Goal: Task Accomplishment & Management: Manage account settings

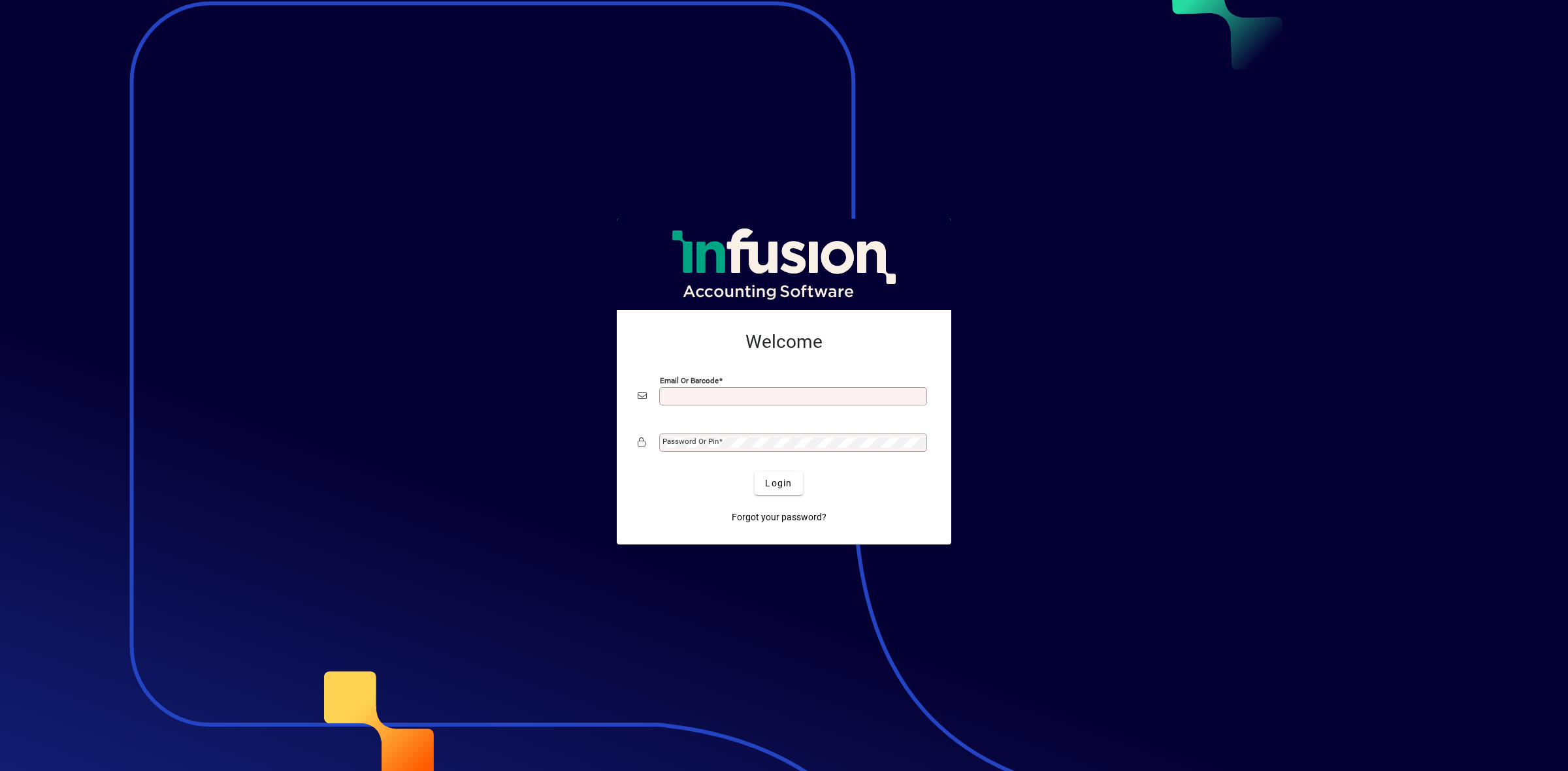
click at [686, 394] on input "Email or Barcode" at bounding box center [794, 396] width 264 height 10
type input "**********"
click at [739, 436] on div "Password or Pin" at bounding box center [793, 442] width 268 height 18
click at [754, 471] on button "Login" at bounding box center [778, 483] width 48 height 23
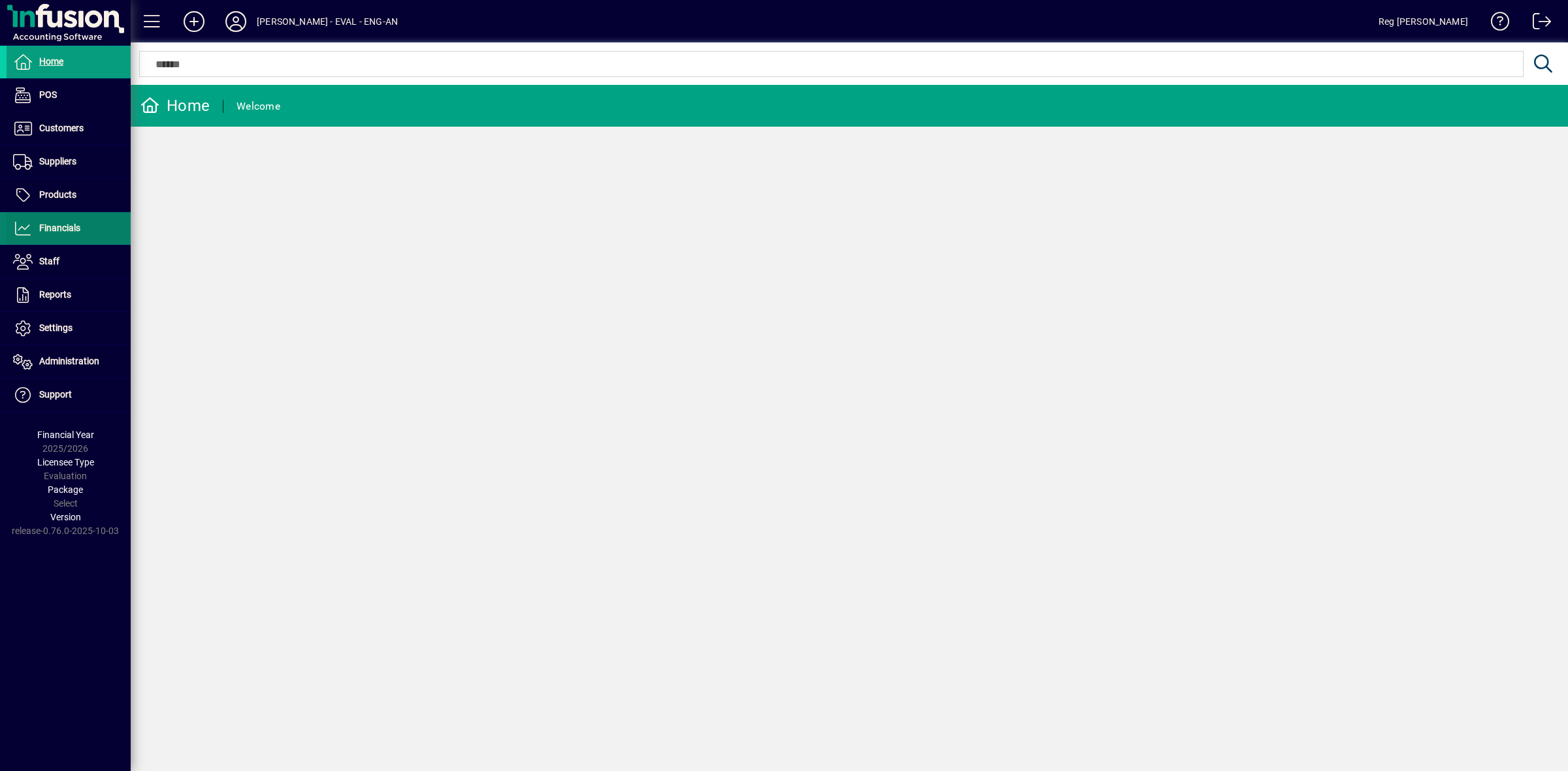
click at [70, 234] on span "Financials" at bounding box center [43, 229] width 74 height 16
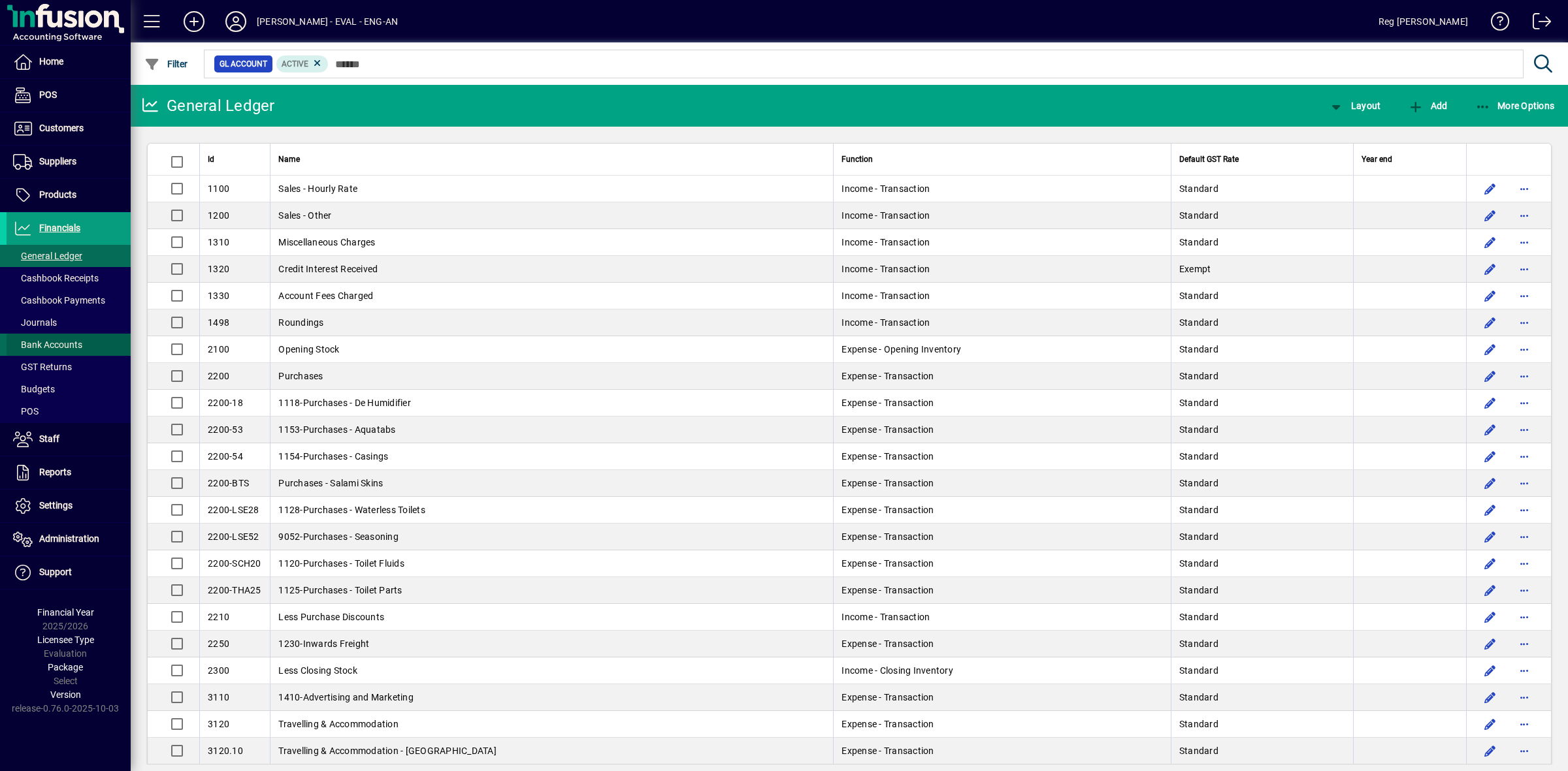
click at [67, 347] on span "Bank Accounts" at bounding box center [48, 344] width 69 height 10
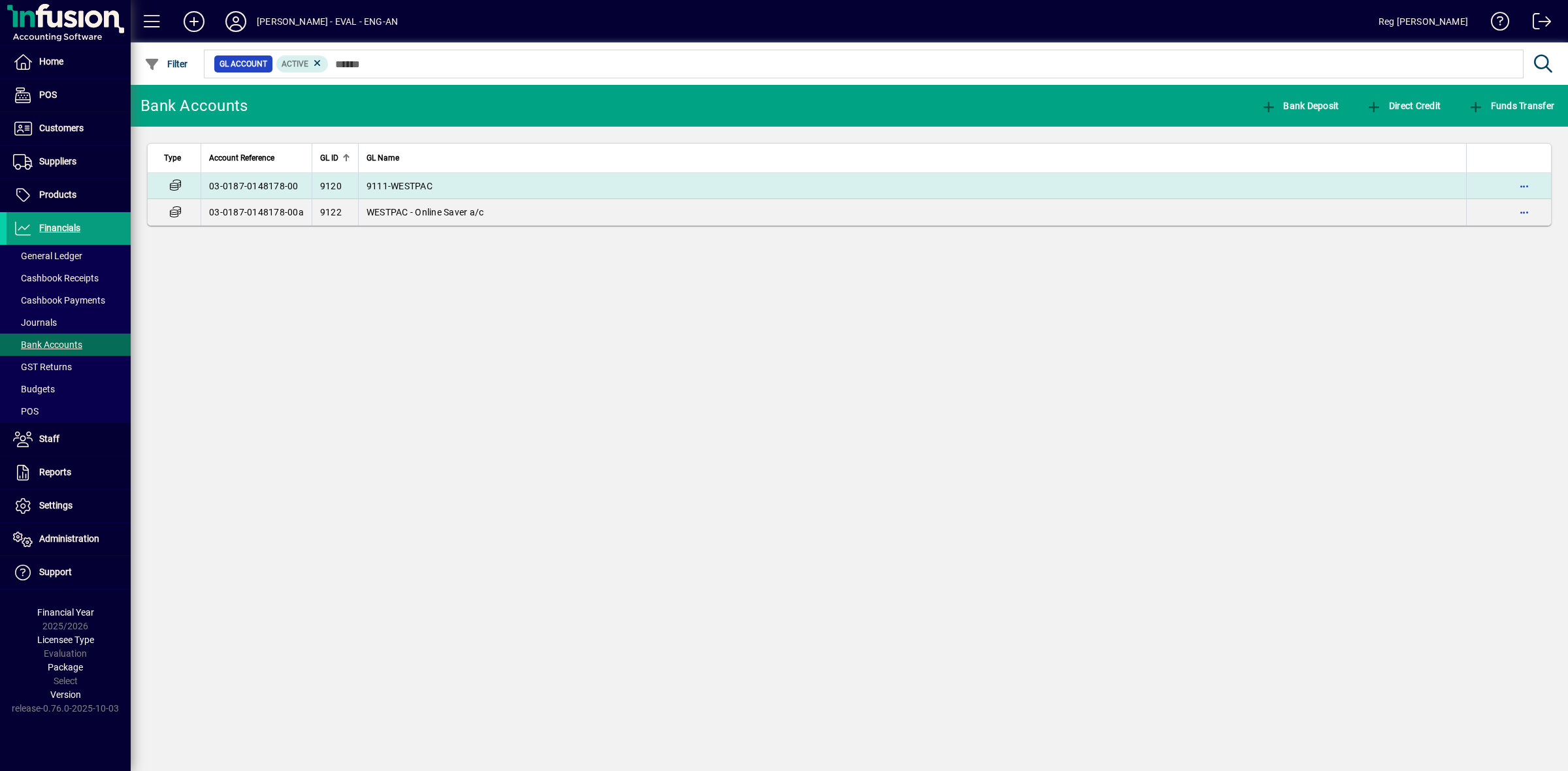
click at [438, 183] on td "9111-WESTPAC" at bounding box center [912, 186] width 1108 height 26
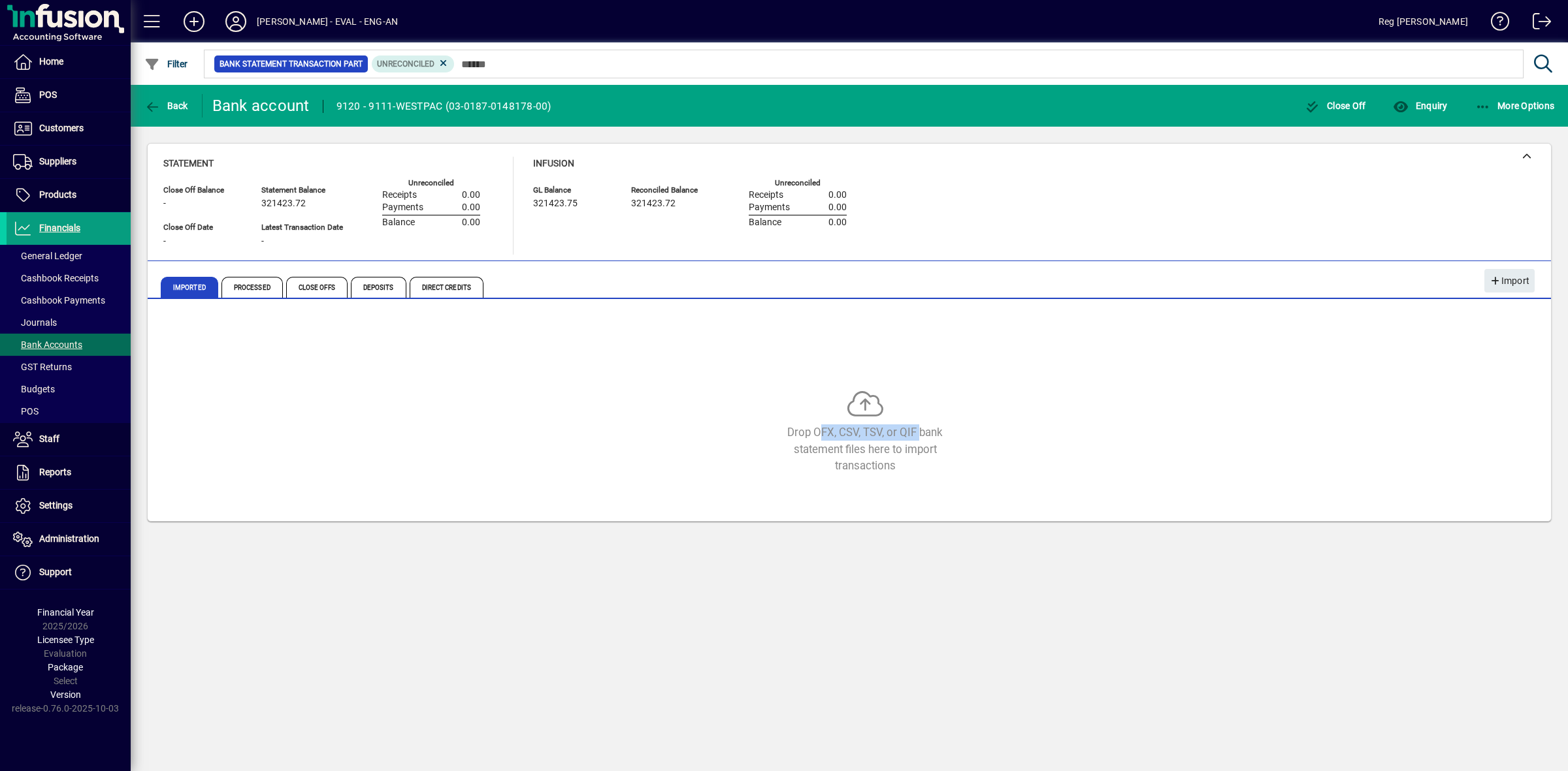
drag, startPoint x: 814, startPoint y: 432, endPoint x: 916, endPoint y: 435, distance: 102.0
click at [916, 435] on div "Drop OFX, CSV, TSV, or QIF bank statement files here to import transactions" at bounding box center [865, 449] width 196 height 49
copy div "OFX, CSV, TSV, or QIF"
click at [52, 562] on span at bounding box center [68, 573] width 124 height 31
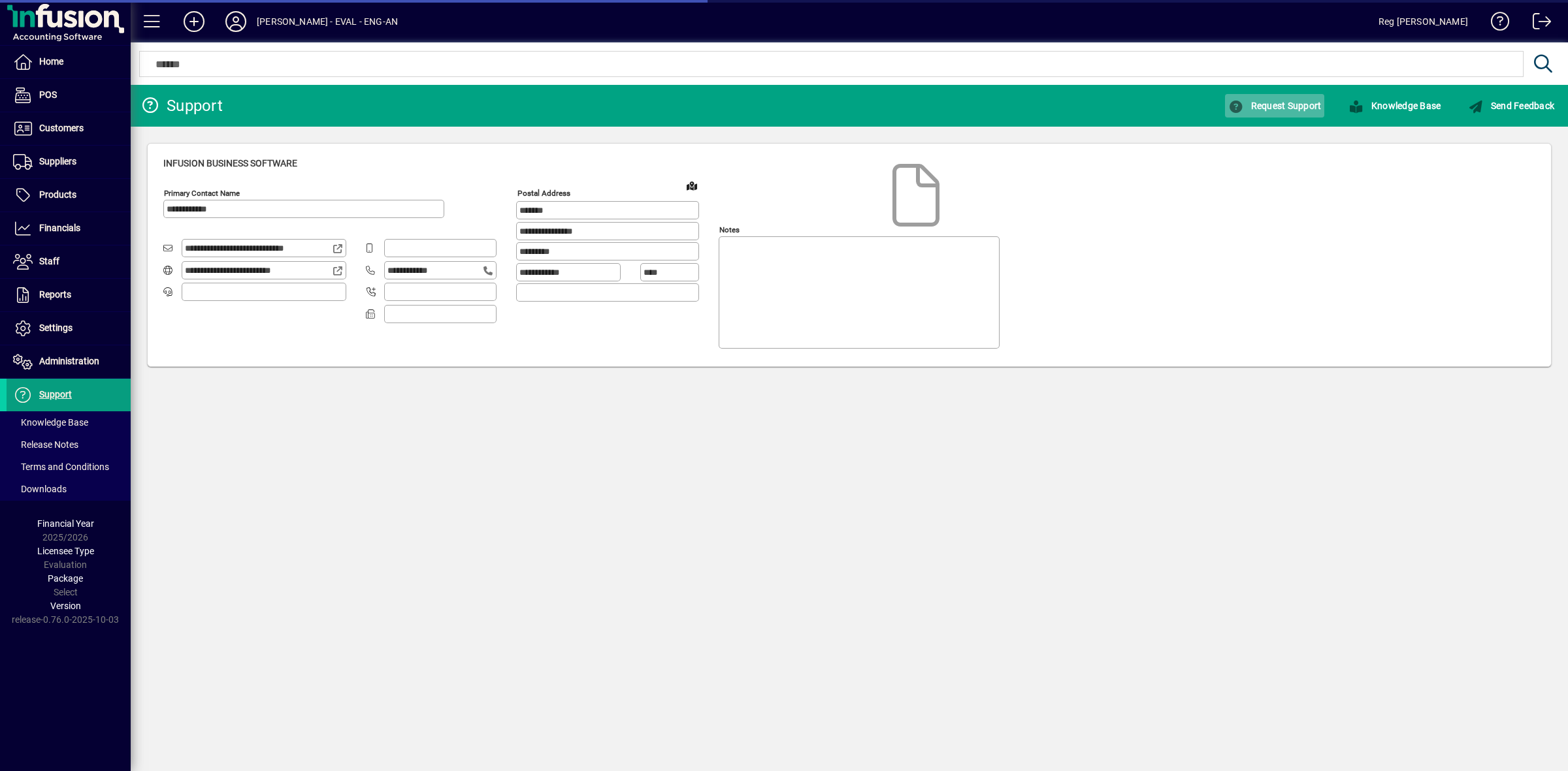
type input "**********"
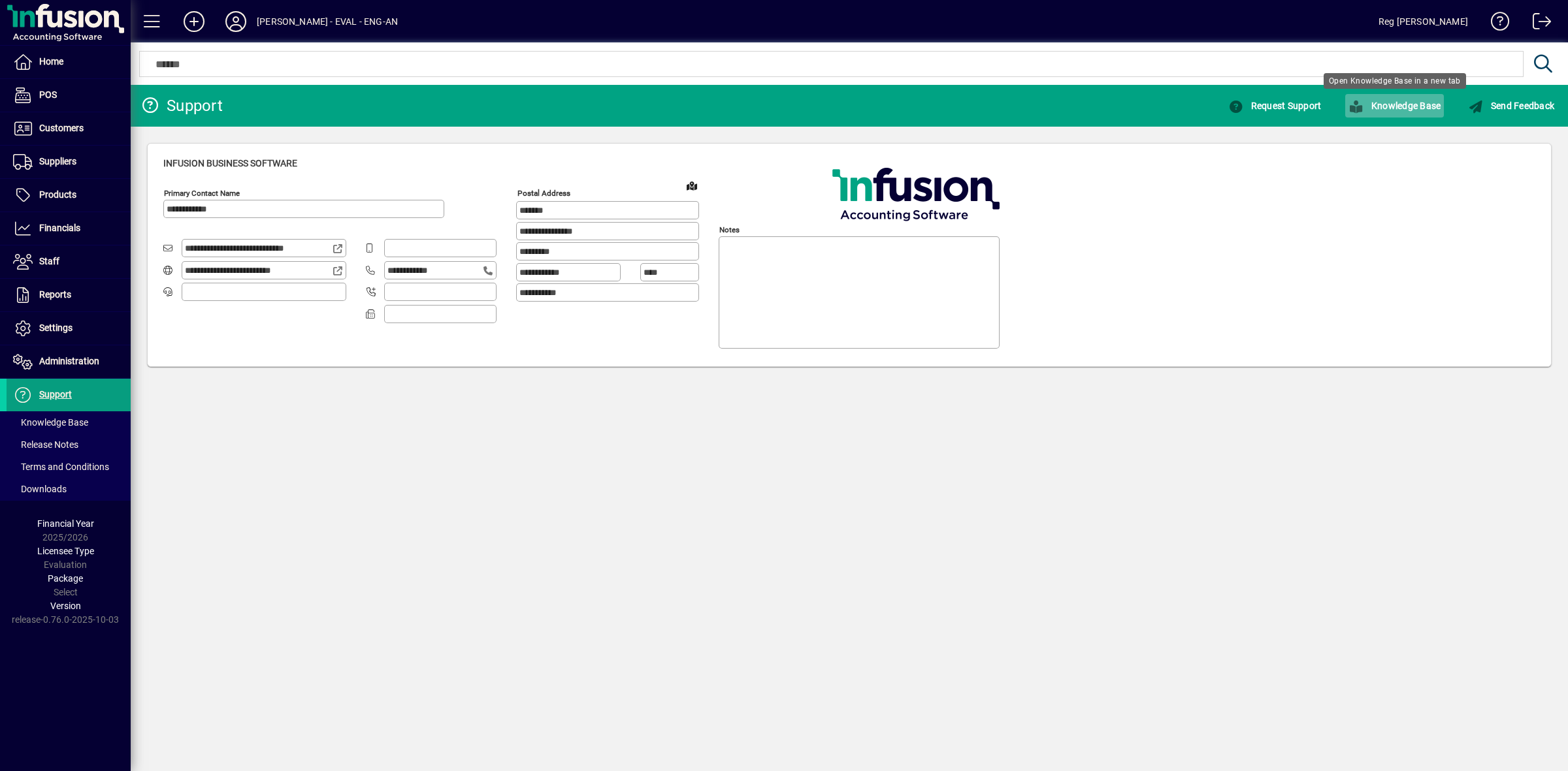
click at [1396, 103] on span "Knowledge Base" at bounding box center [1395, 105] width 92 height 10
click at [233, 20] on icon at bounding box center [235, 21] width 26 height 21
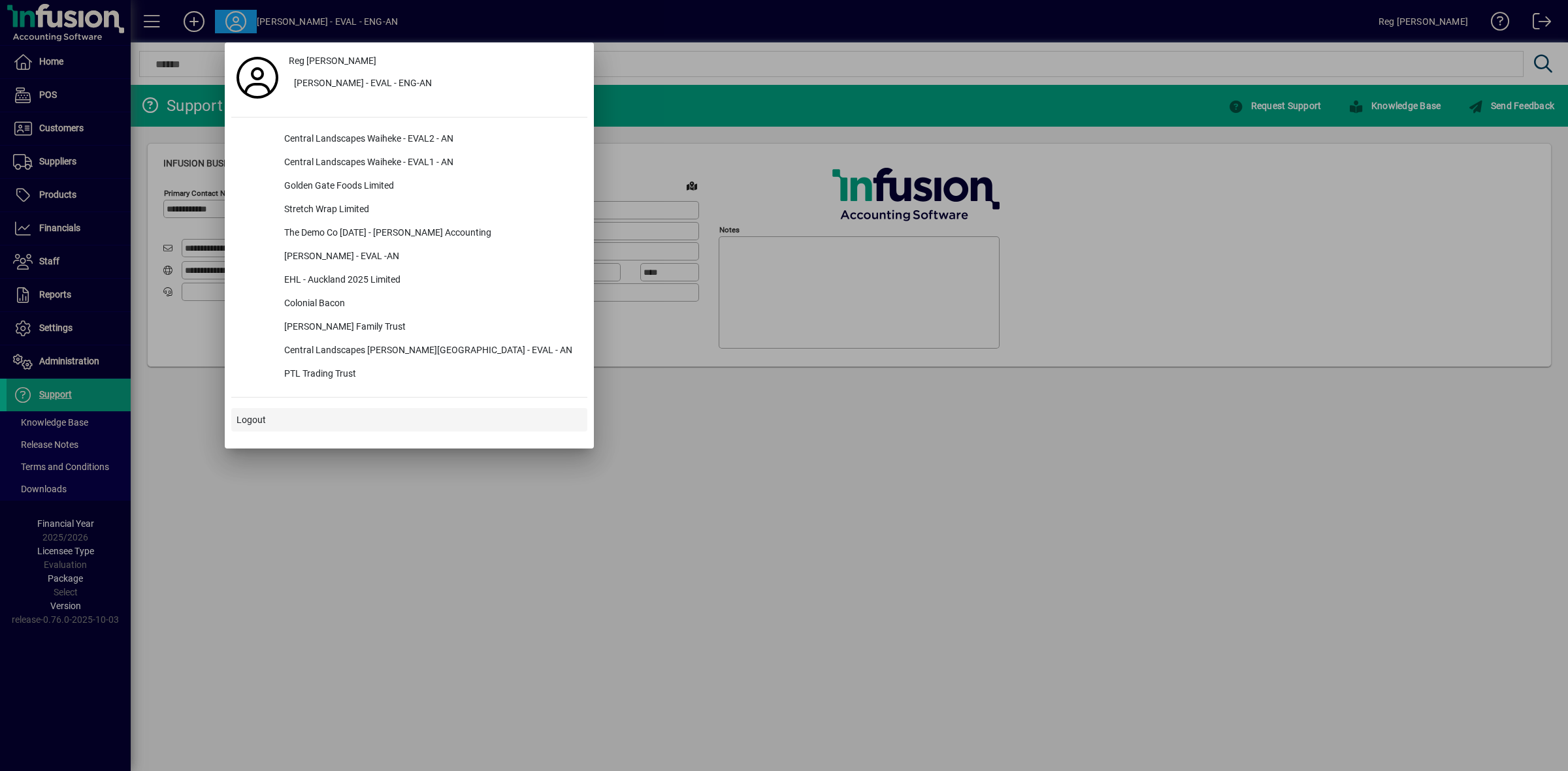
click at [262, 422] on span "Logout" at bounding box center [251, 420] width 30 height 14
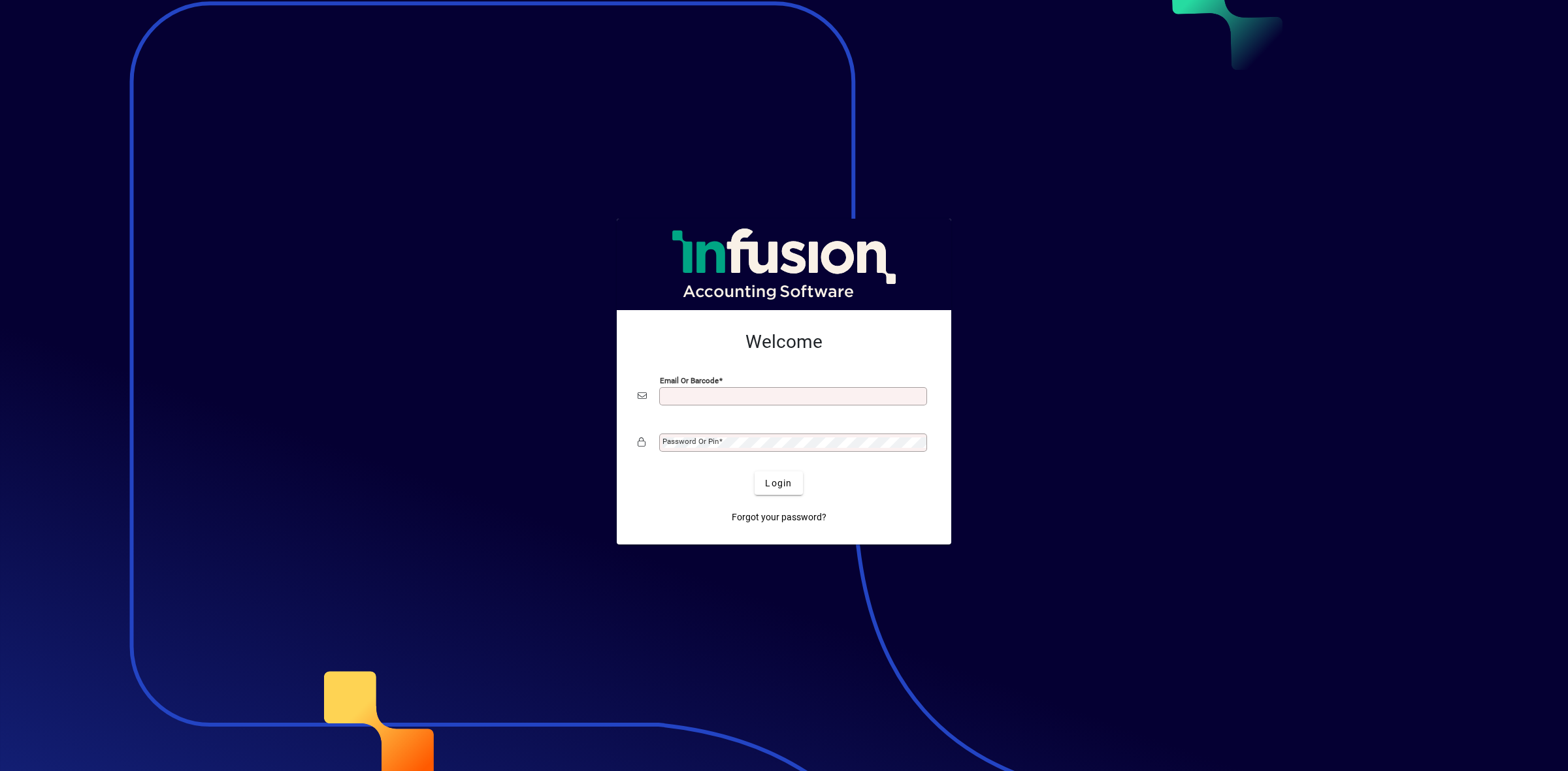
click at [677, 398] on input "Email or Barcode" at bounding box center [794, 396] width 264 height 10
type input "**********"
click at [717, 439] on mat-label "Password or Pin" at bounding box center [691, 441] width 56 height 9
click at [774, 488] on span "Login" at bounding box center [779, 484] width 27 height 14
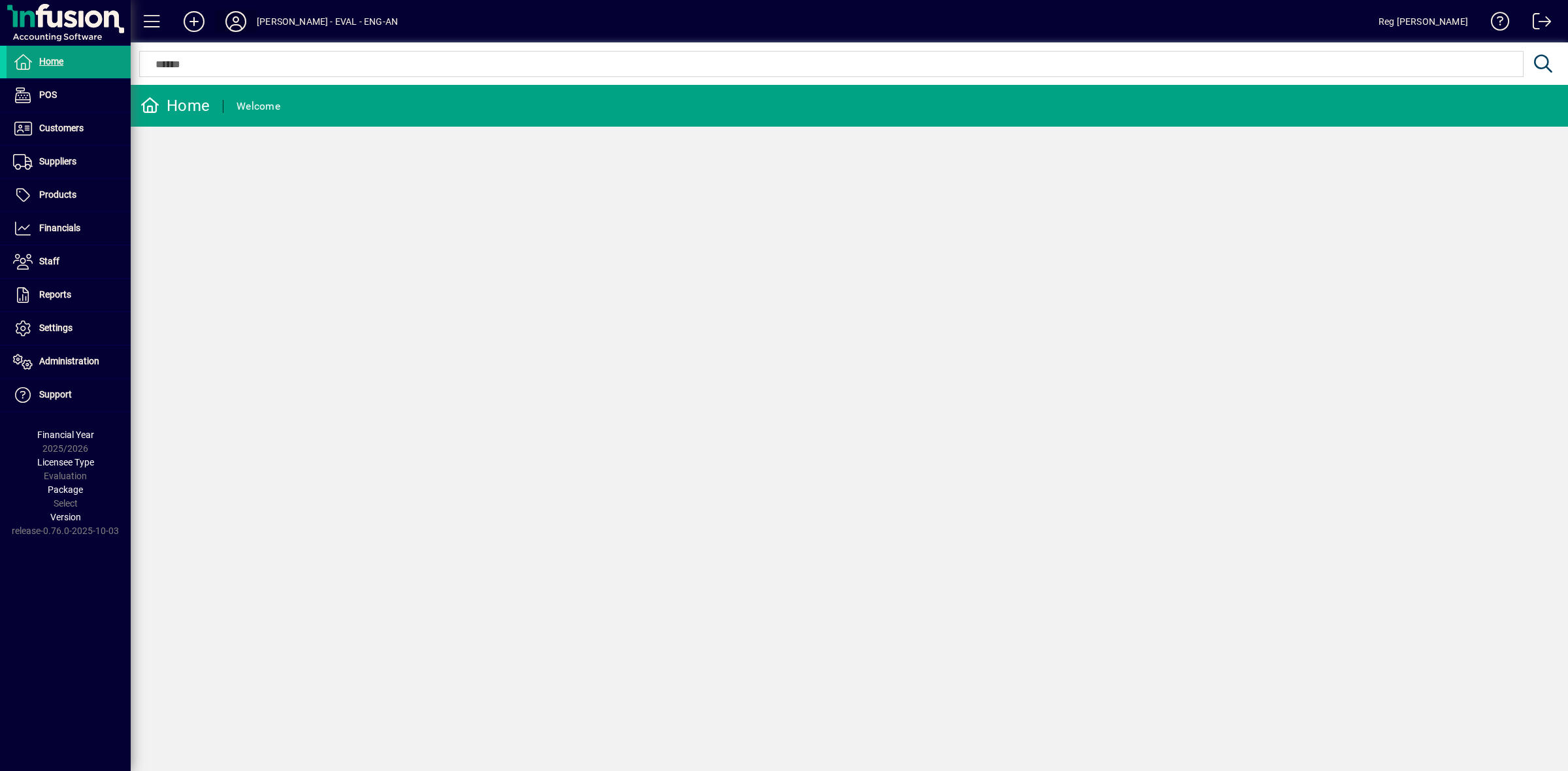
click at [234, 21] on icon at bounding box center [235, 21] width 26 height 21
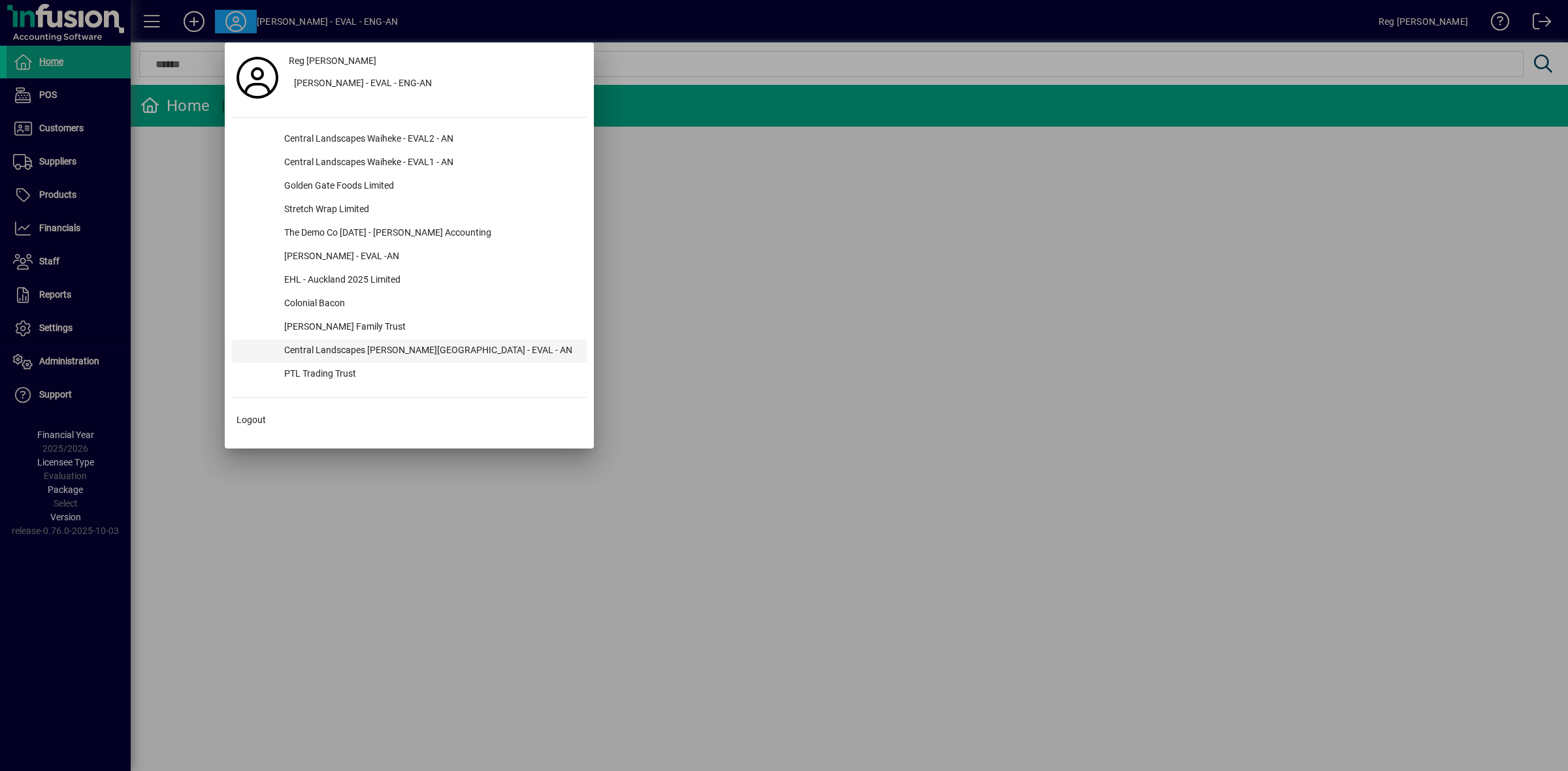
click at [394, 353] on div "Central Landscapes [PERSON_NAME][GEOGRAPHIC_DATA] - EVAL - AN" at bounding box center [431, 351] width 313 height 23
